Goal: Task Accomplishment & Management: Manage account settings

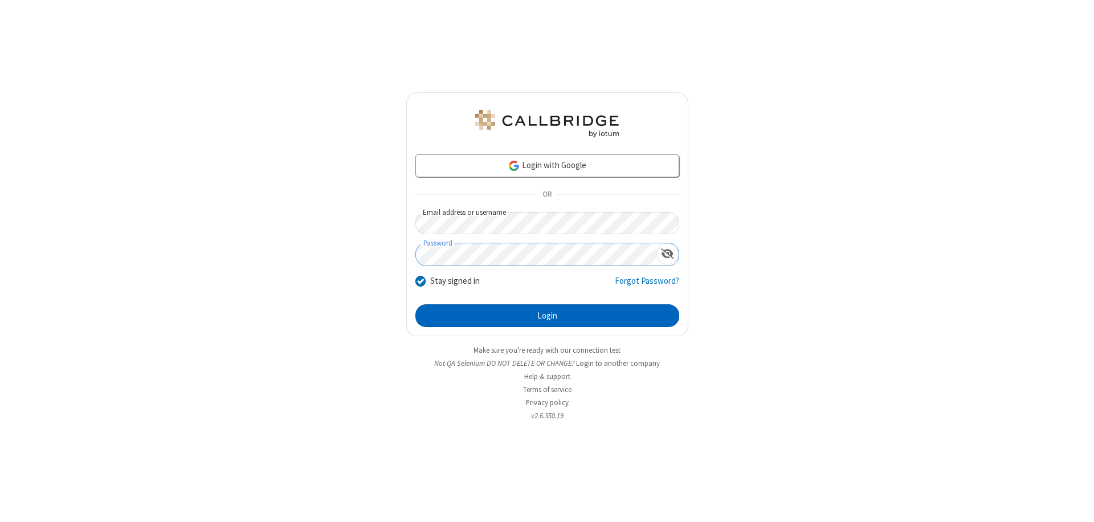
click at [547, 316] on button "Login" at bounding box center [547, 315] width 264 height 23
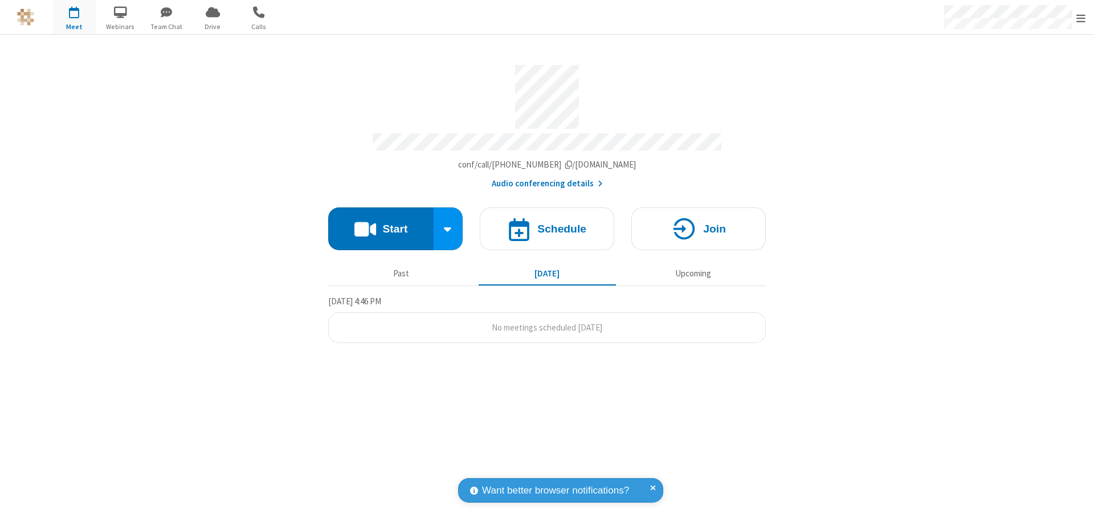
click at [1081, 18] on span "Open menu" at bounding box center [1081, 18] width 9 height 11
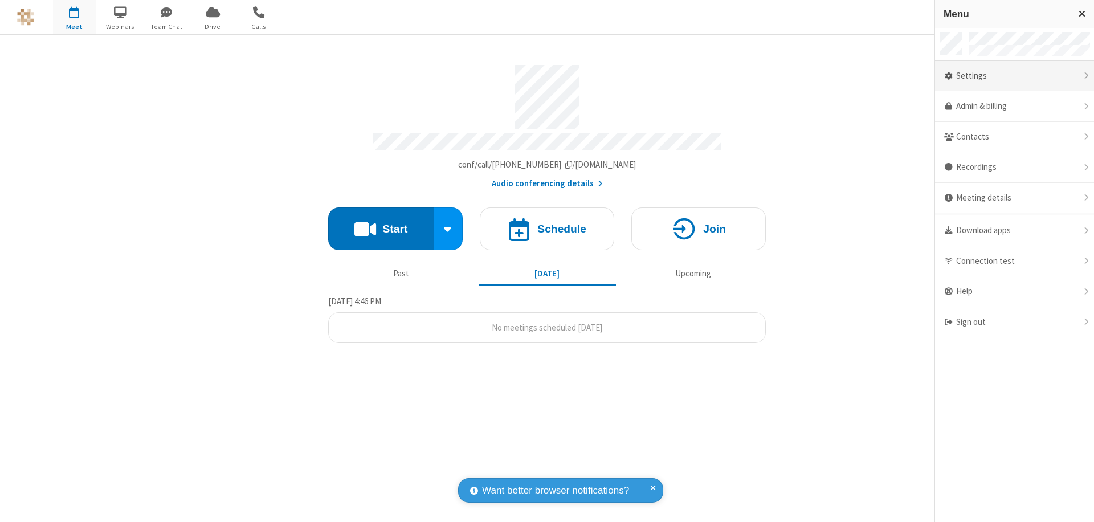
click at [1015, 76] on div "Settings" at bounding box center [1014, 76] width 159 height 31
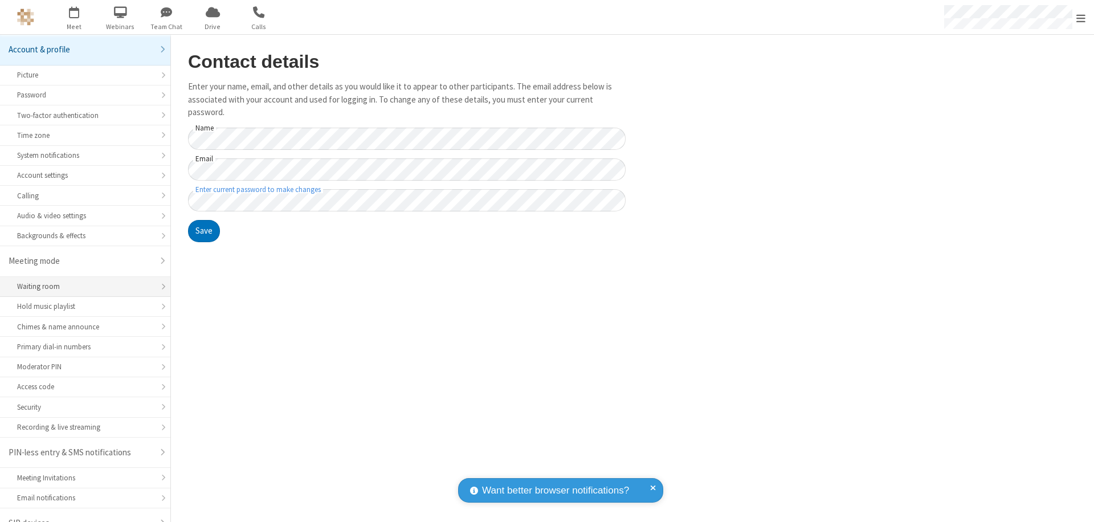
click at [81, 281] on div "Waiting room" at bounding box center [85, 286] width 136 height 11
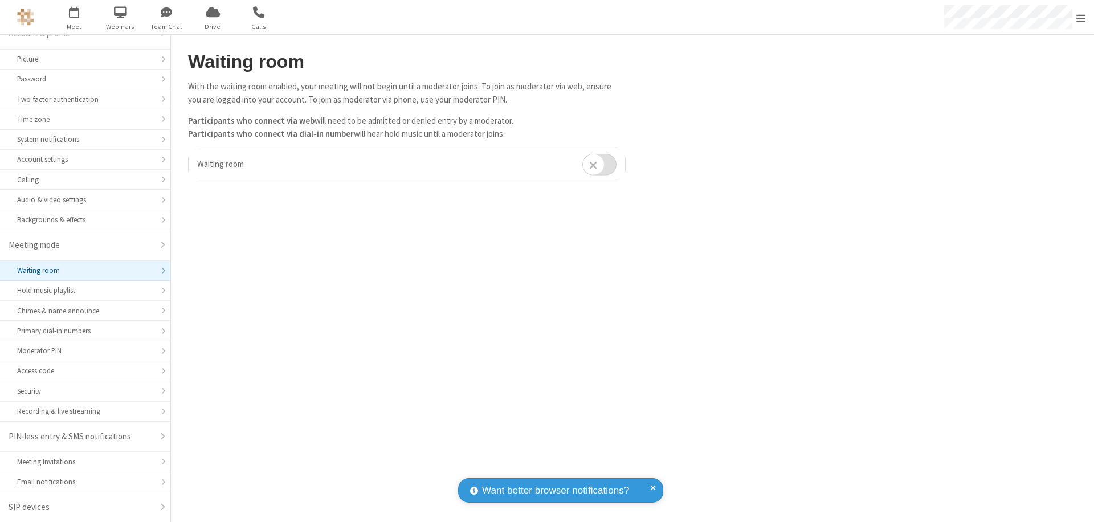
click at [600, 164] on input "checkbox" at bounding box center [599, 164] width 34 height 22
checkbox input "true"
click at [1081, 17] on span "Open menu" at bounding box center [1081, 18] width 9 height 11
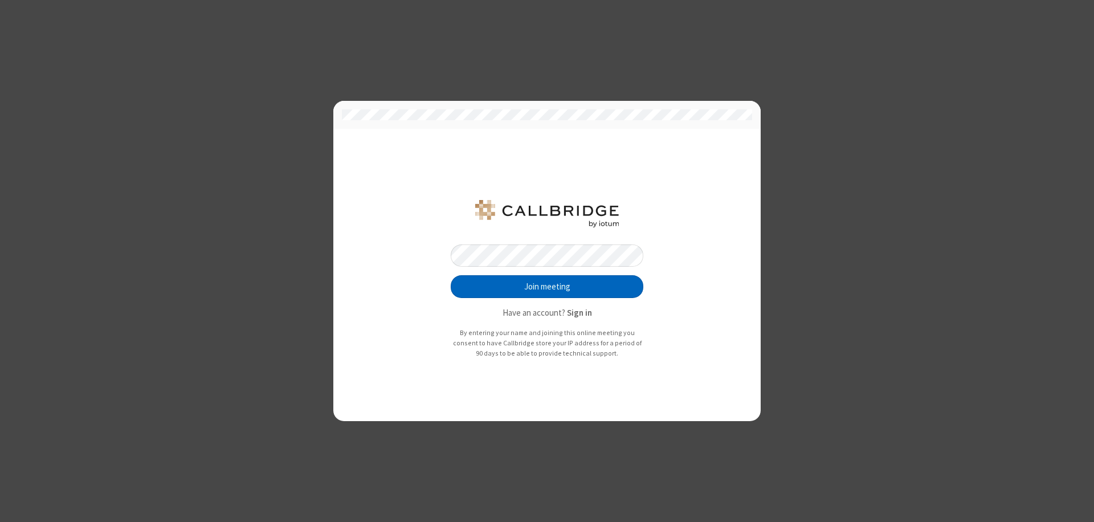
click at [547, 287] on button "Join meeting" at bounding box center [547, 286] width 193 height 23
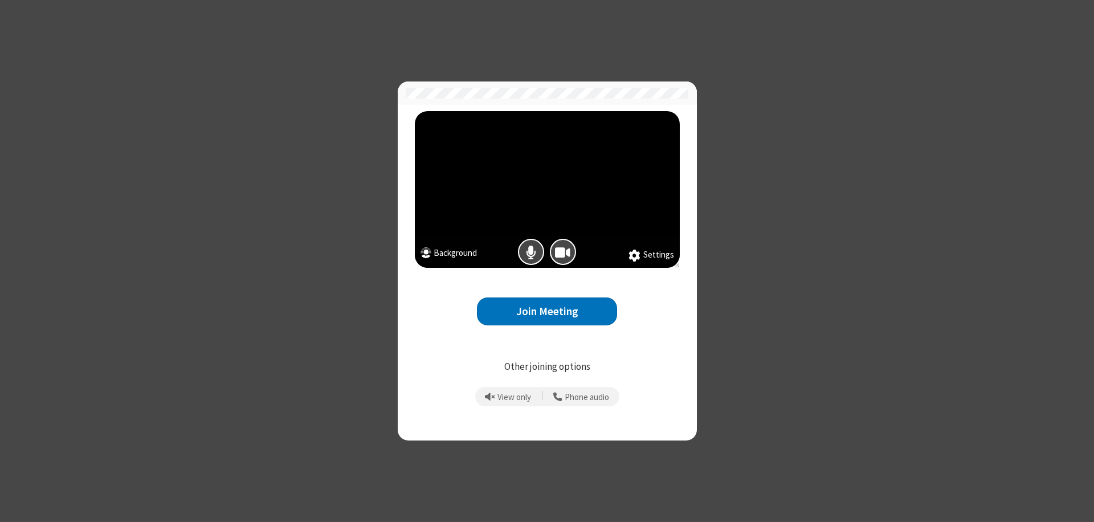
click at [547, 311] on button "Join Meeting" at bounding box center [547, 312] width 140 height 28
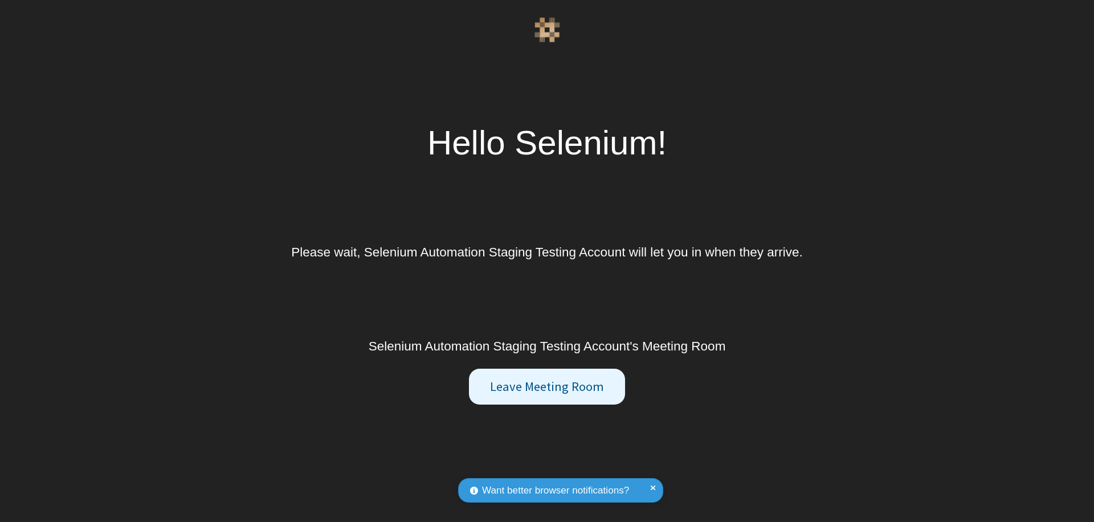
click at [547, 386] on button "Leave Meeting Room" at bounding box center [547, 387] width 156 height 36
